Goal: Information Seeking & Learning: Find specific fact

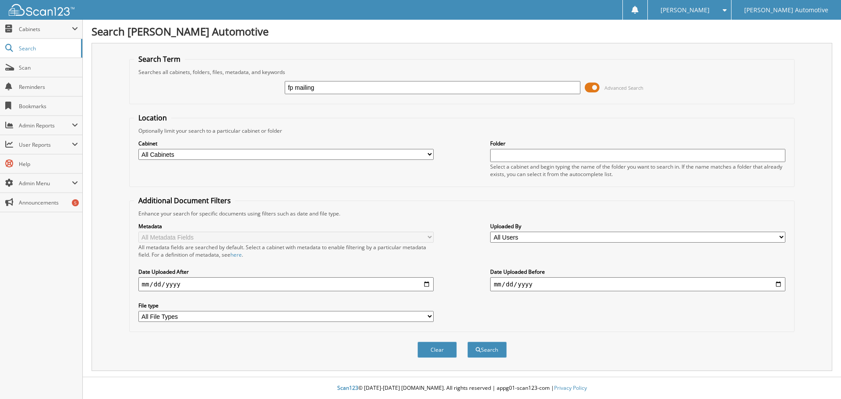
type input "fp mailing"
click at [467, 341] on button "Search" at bounding box center [486, 349] width 39 height 16
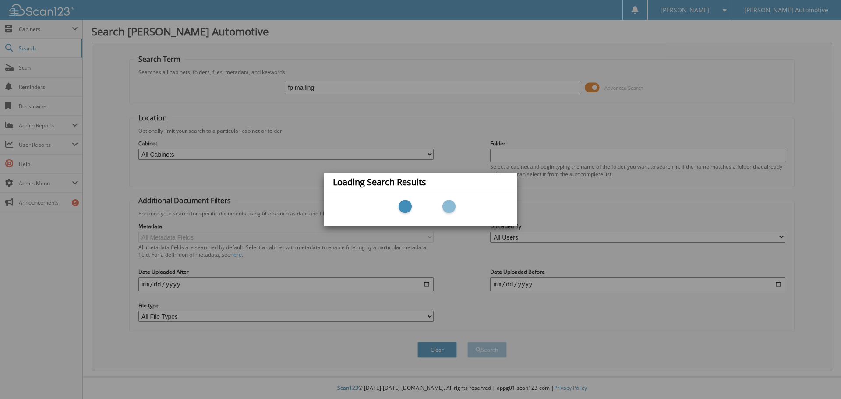
click at [612, 103] on div "Loading Search Results" at bounding box center [420, 199] width 841 height 399
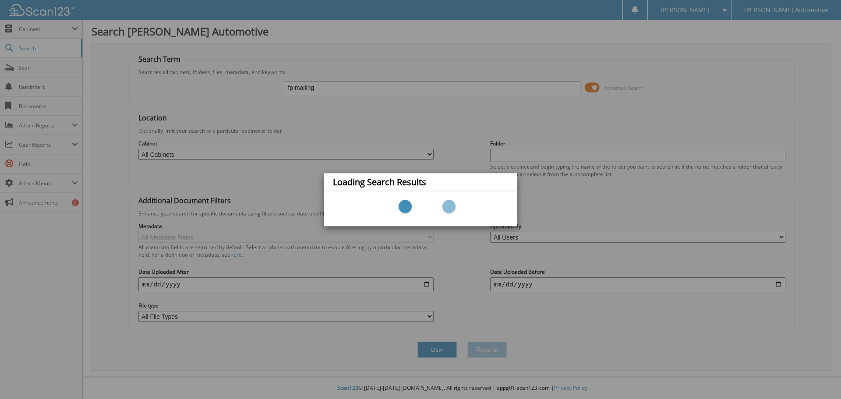
click at [390, 112] on div "Loading Search Results" at bounding box center [420, 199] width 841 height 399
